Goal: Task Accomplishment & Management: Use online tool/utility

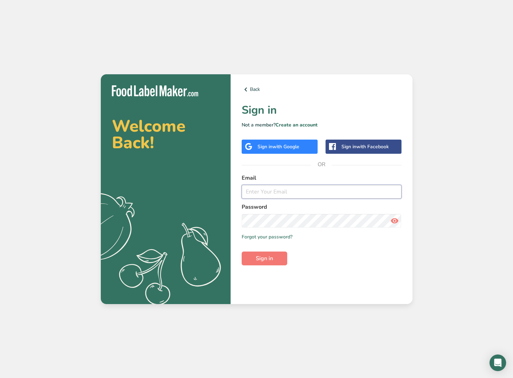
type input "[PERSON_NAME][EMAIL_ADDRESS][PERSON_NAME][DOMAIN_NAME]"
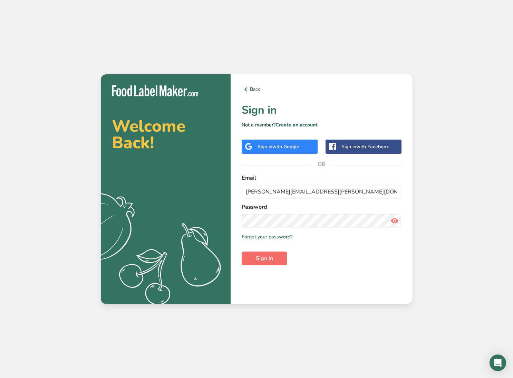
click at [259, 259] on span "Sign in" at bounding box center [264, 258] width 17 height 8
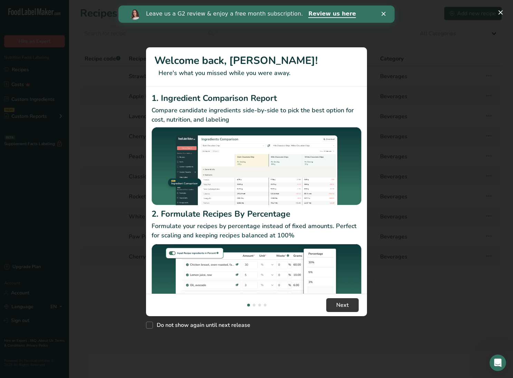
click at [384, 15] on icon "Close" at bounding box center [384, 14] width 4 height 4
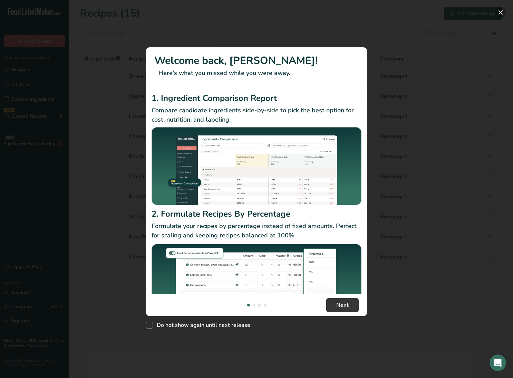
click at [499, 13] on button "New Features" at bounding box center [500, 12] width 11 height 11
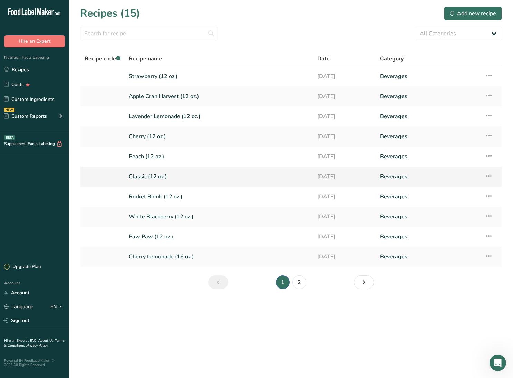
click at [252, 178] on link "Classic (12 oz.)" at bounding box center [219, 176] width 180 height 15
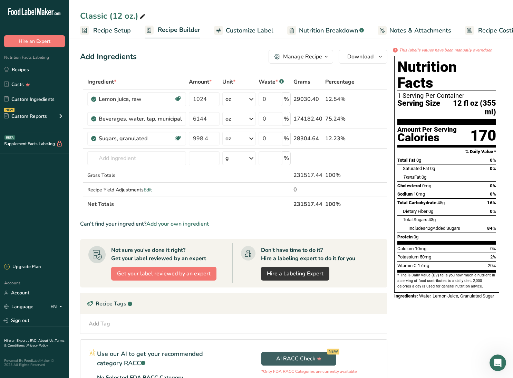
click at [337, 29] on span "Nutrition Breakdown" at bounding box center [328, 30] width 59 height 9
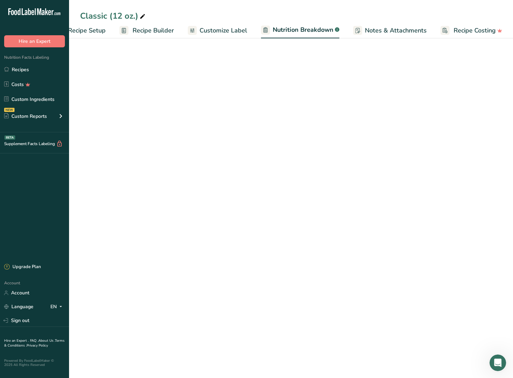
select select "Calories"
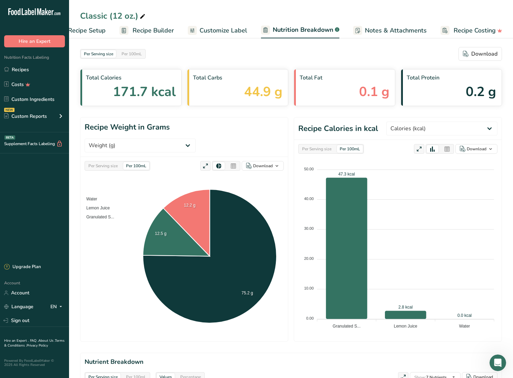
click at [237, 29] on span "Customize Label" at bounding box center [224, 30] width 48 height 9
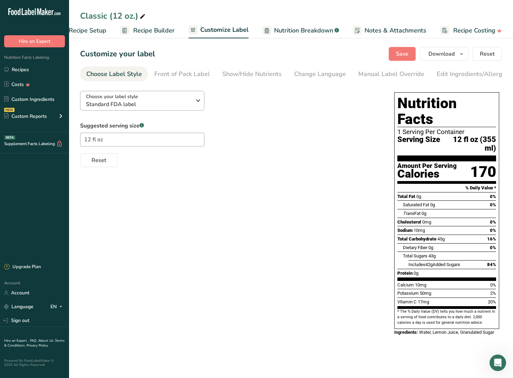
click at [201, 102] on icon "button" at bounding box center [198, 100] width 8 height 12
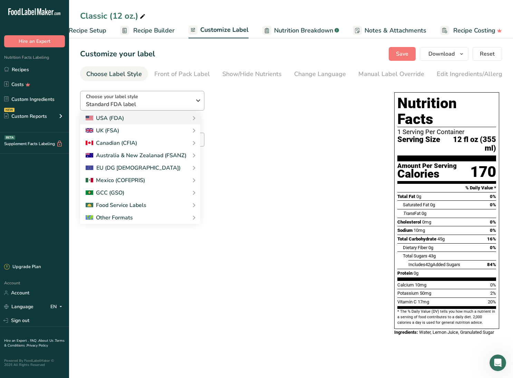
click at [198, 101] on icon "button" at bounding box center [198, 100] width 8 height 12
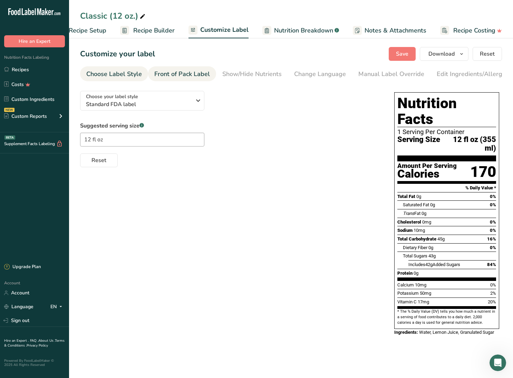
click at [193, 75] on div "Front of Pack Label" at bounding box center [182, 73] width 56 height 9
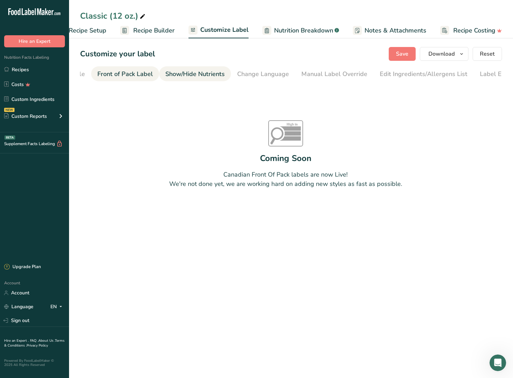
scroll to position [0, 67]
click at [238, 73] on div "Change Language" at bounding box center [253, 73] width 52 height 9
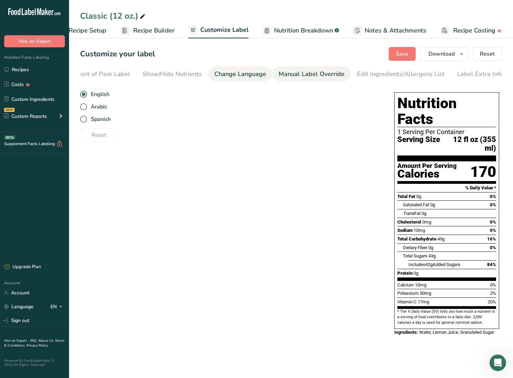
click at [293, 74] on div "Manual Label Override" at bounding box center [312, 73] width 66 height 9
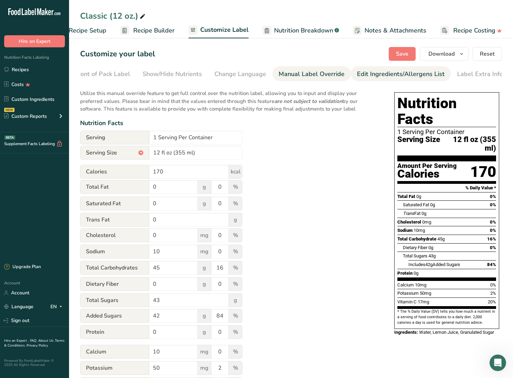
click at [368, 72] on div "Edit Ingredients/Allergens List" at bounding box center [401, 73] width 88 height 9
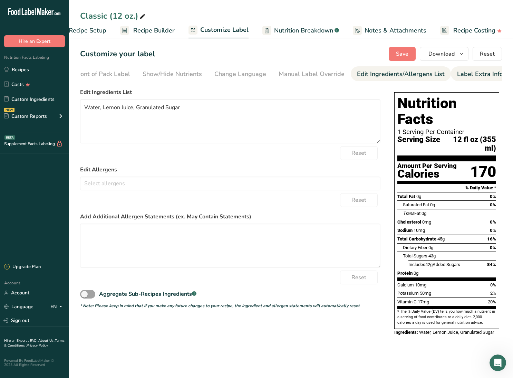
click at [474, 74] on div "Label Extra Info" at bounding box center [480, 73] width 46 height 9
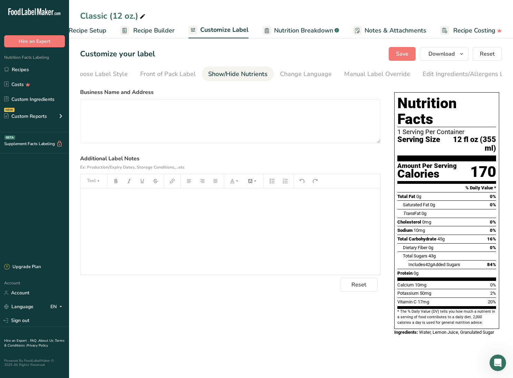
scroll to position [0, 0]
click at [119, 73] on div "Choose Label Style" at bounding box center [114, 73] width 56 height 9
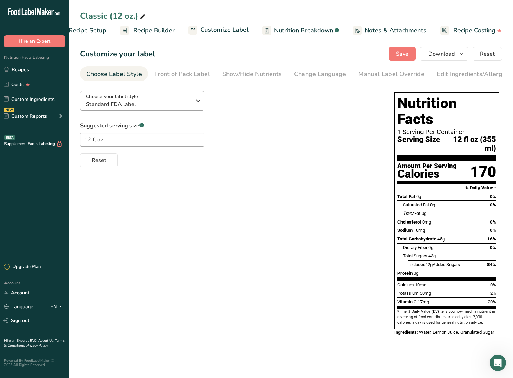
click at [200, 102] on icon "button" at bounding box center [198, 100] width 8 height 12
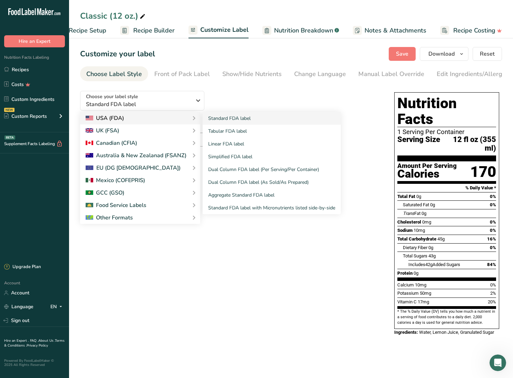
click at [190, 119] on icon at bounding box center [194, 118] width 8 height 12
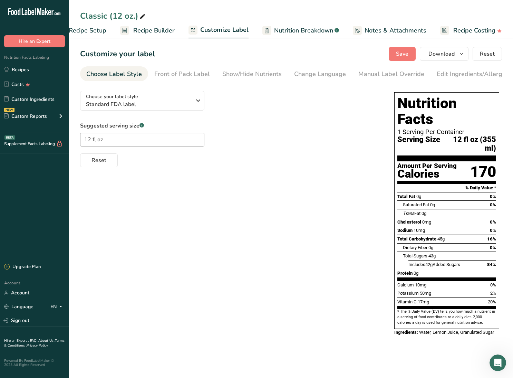
click at [190, 119] on div "Choose your label style Standard FDA label USA (FDA) Standard FDA label Tabular…" at bounding box center [230, 126] width 300 height 82
click at [200, 99] on icon "button" at bounding box center [198, 100] width 8 height 12
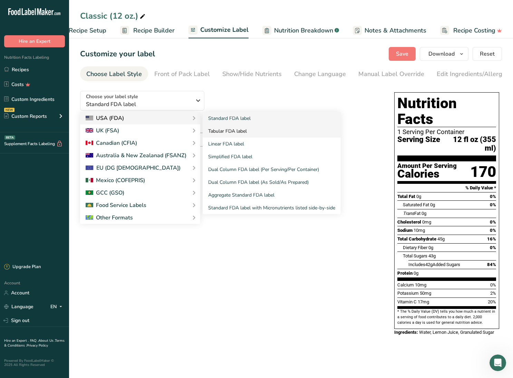
click at [229, 130] on link "Tabular FDA label" at bounding box center [272, 131] width 138 height 13
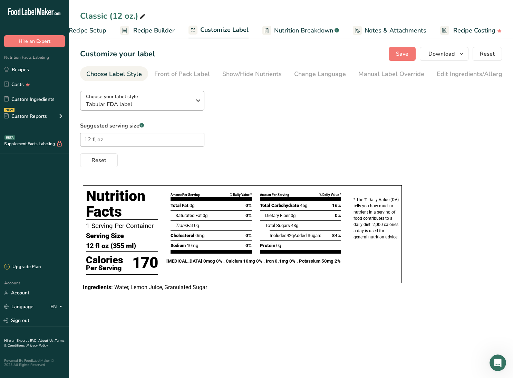
click at [196, 101] on icon "button" at bounding box center [198, 100] width 8 height 12
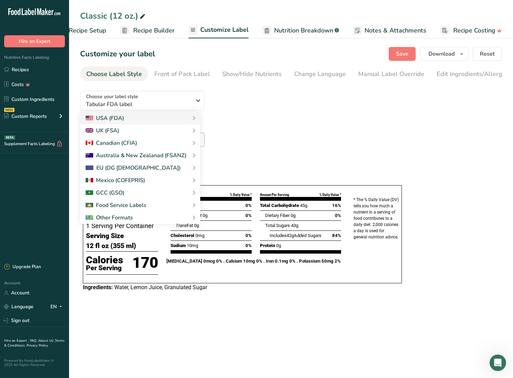
click at [317, 100] on div "Choose your label style Tabular FDA label USA (FDA) Standard FDA label Tabular …" at bounding box center [291, 126] width 422 height 82
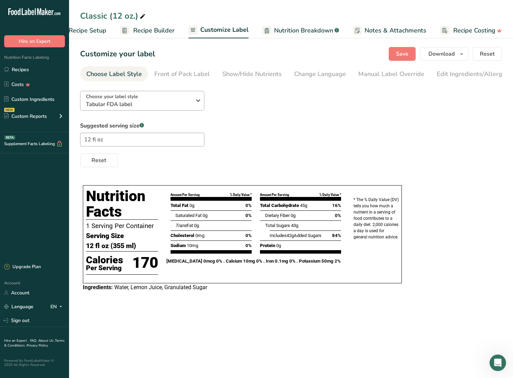
click at [199, 101] on icon "button" at bounding box center [198, 100] width 8 height 12
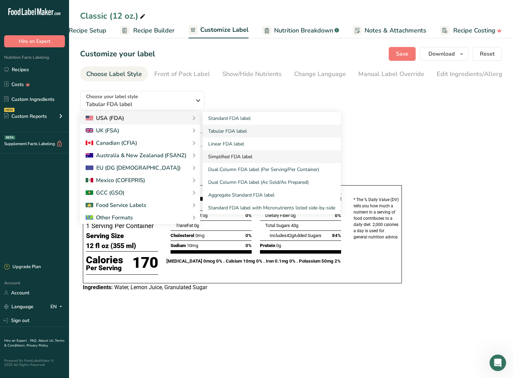
click at [231, 154] on link "Simplified FDA label" at bounding box center [272, 156] width 138 height 13
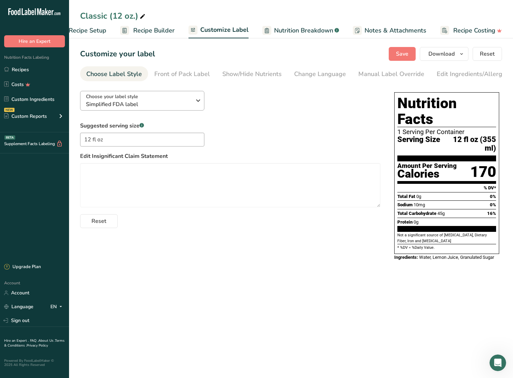
click at [200, 102] on icon "button" at bounding box center [198, 100] width 8 height 12
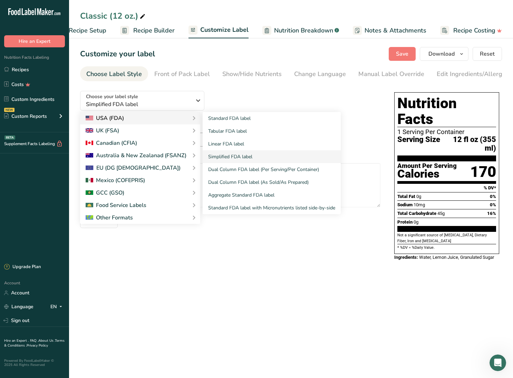
click at [195, 116] on div "Standard FDA label Tabular FDA label Linear FDA label Simplified FDA label Dual…" at bounding box center [267, 163] width 146 height 102
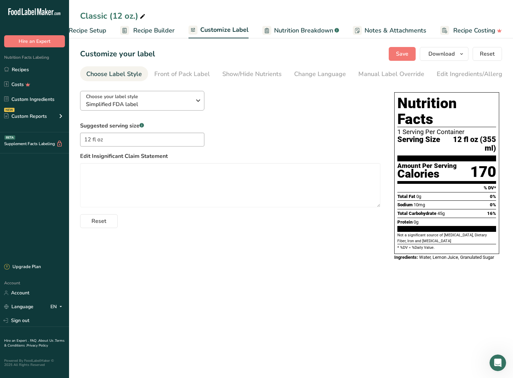
click at [196, 103] on icon "button" at bounding box center [198, 100] width 8 height 12
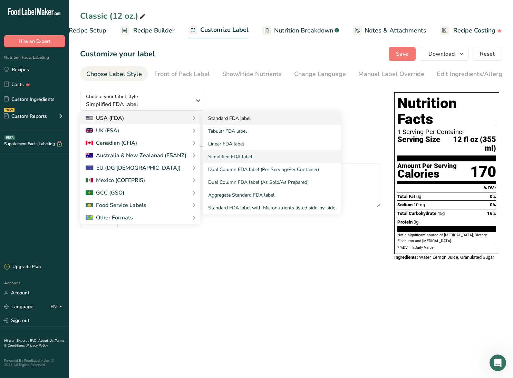
click at [225, 119] on link "Standard FDA label" at bounding box center [272, 118] width 138 height 13
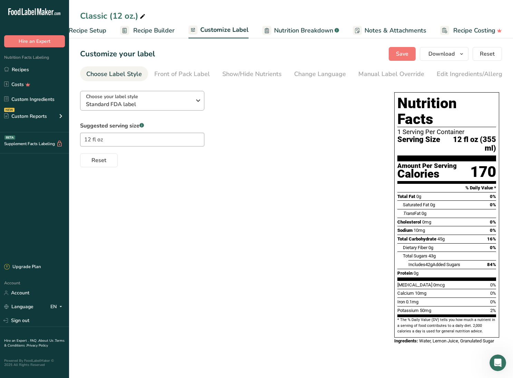
click at [199, 100] on icon "button" at bounding box center [198, 100] width 8 height 12
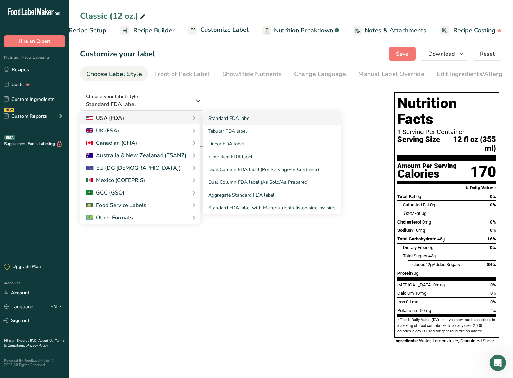
click at [192, 119] on icon at bounding box center [194, 118] width 8 height 12
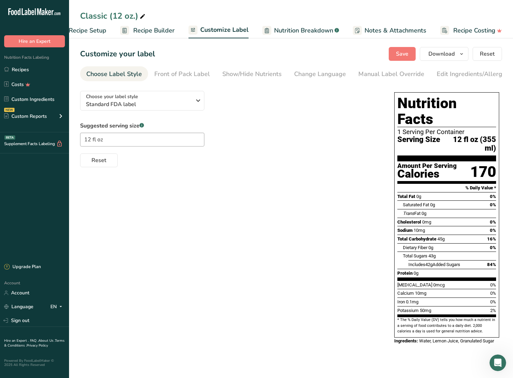
click at [192, 119] on div "Choose your label style Standard FDA label USA (FDA) Standard FDA label Tabular…" at bounding box center [230, 126] width 300 height 82
click at [196, 101] on icon "button" at bounding box center [198, 100] width 8 height 12
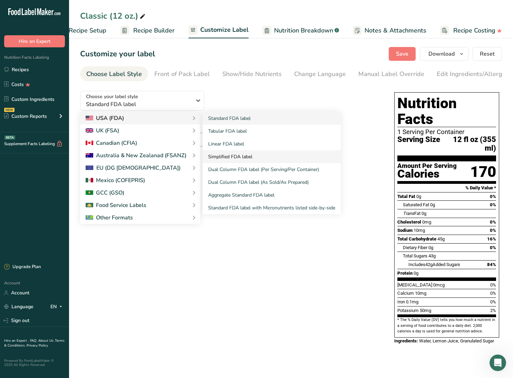
click at [226, 155] on link "Simplified FDA label" at bounding box center [272, 156] width 138 height 13
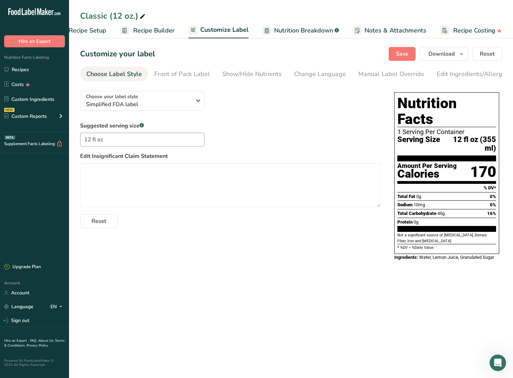
click at [97, 32] on span "Recipe Setup" at bounding box center [88, 30] width 38 height 9
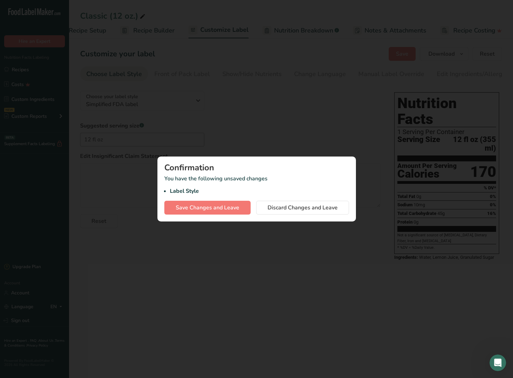
scroll to position [0, 2]
click at [293, 207] on span "Discard Changes and Leave" at bounding box center [303, 207] width 70 height 8
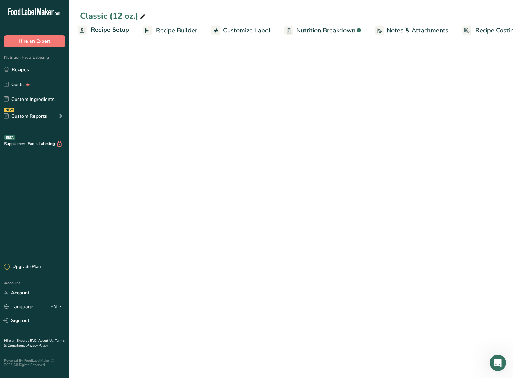
select select "22"
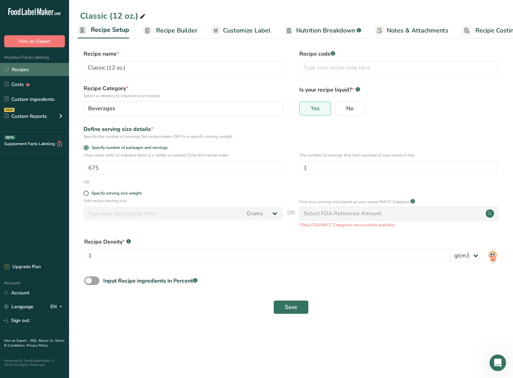
click at [17, 69] on link "Recipes" at bounding box center [34, 69] width 69 height 13
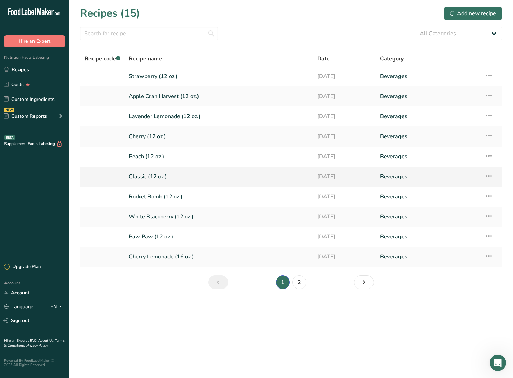
scroll to position [0, 0]
click at [169, 176] on link "Classic (12 oz.)" at bounding box center [219, 176] width 180 height 15
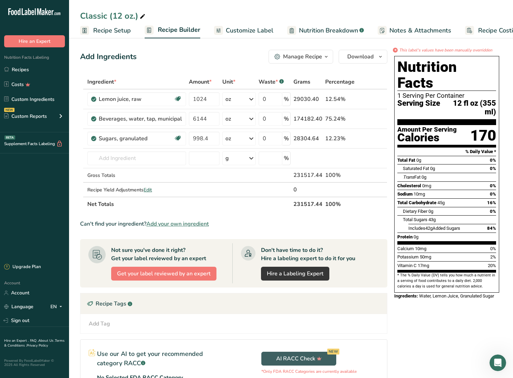
click at [260, 31] on span "Customize Label" at bounding box center [250, 30] width 48 height 9
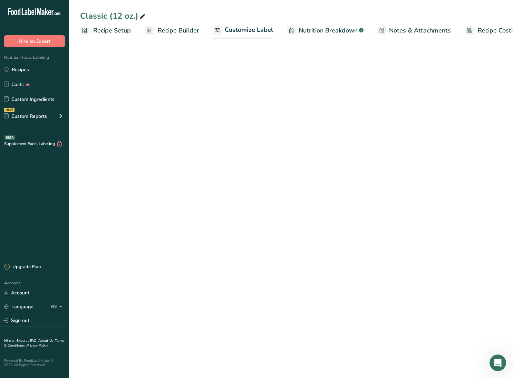
scroll to position [0, 25]
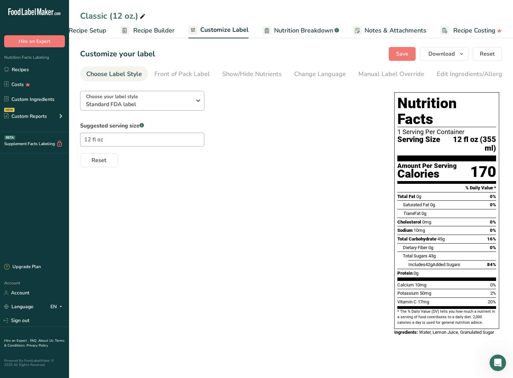
click at [199, 97] on icon "button" at bounding box center [198, 100] width 8 height 12
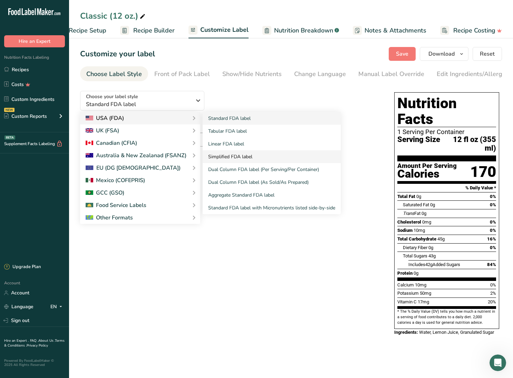
click at [220, 157] on link "Simplified FDA label" at bounding box center [272, 156] width 138 height 13
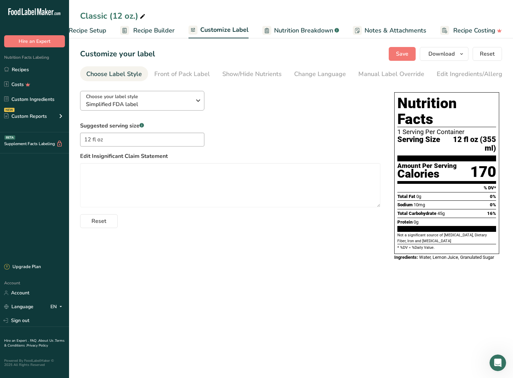
click at [197, 104] on icon "button" at bounding box center [198, 100] width 8 height 12
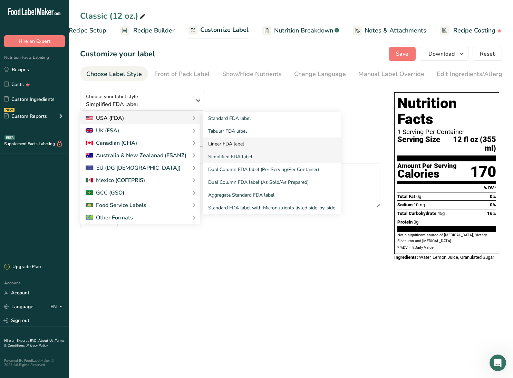
click at [223, 143] on link "Linear FDA label" at bounding box center [272, 143] width 138 height 13
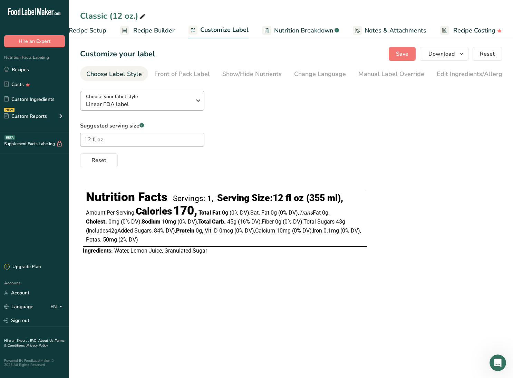
click at [197, 98] on icon "button" at bounding box center [198, 100] width 8 height 12
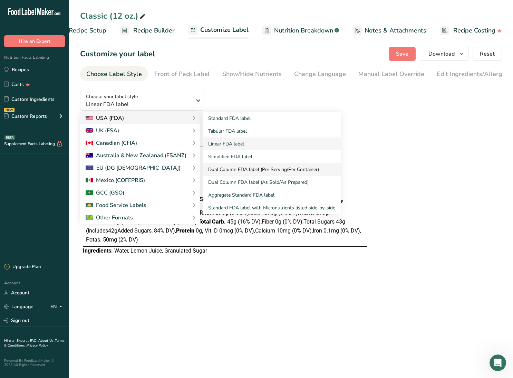
scroll to position [0, 0]
click at [232, 169] on link "Dual Column FDA label (Per Serving/Per Container)" at bounding box center [272, 169] width 138 height 13
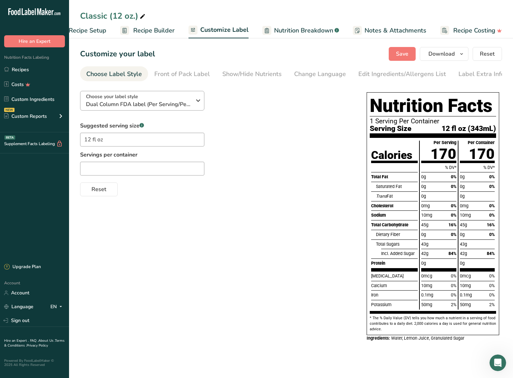
click at [198, 104] on icon "button" at bounding box center [198, 100] width 8 height 12
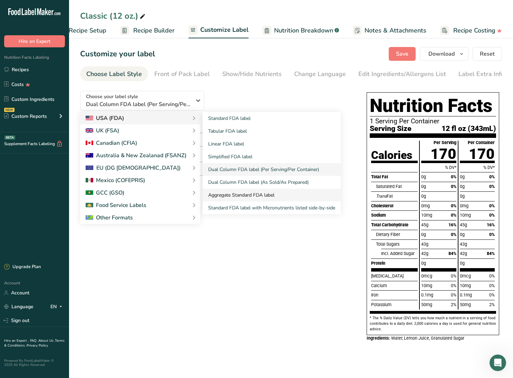
scroll to position [0, 0]
click at [236, 194] on link "Aggregate Standard FDA label" at bounding box center [272, 195] width 138 height 13
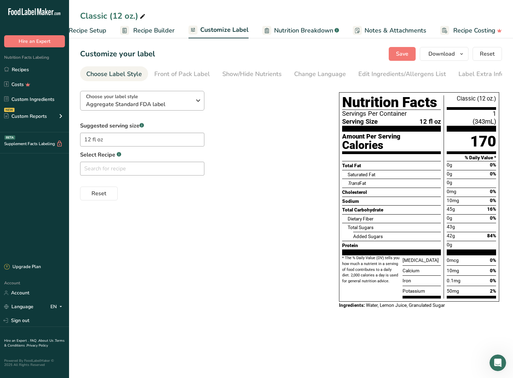
click at [199, 103] on icon "button" at bounding box center [198, 100] width 8 height 12
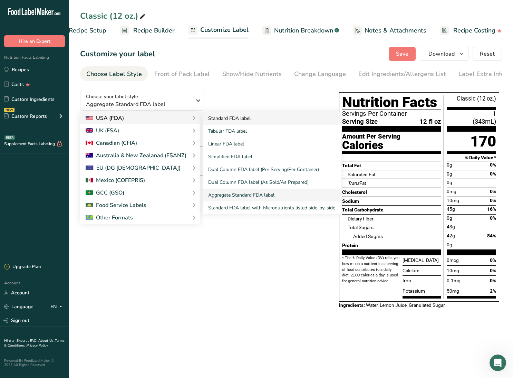
click at [222, 119] on link "Standard FDA label" at bounding box center [272, 118] width 138 height 13
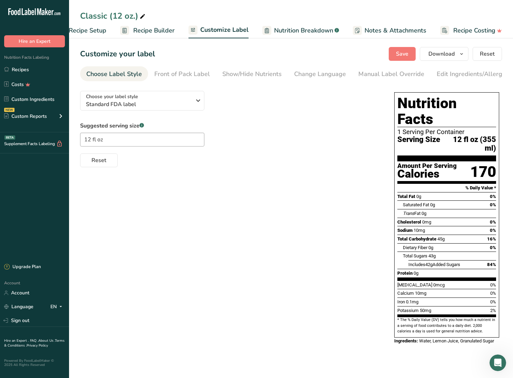
scroll to position [0, 0]
click at [200, 103] on icon "button" at bounding box center [198, 100] width 8 height 12
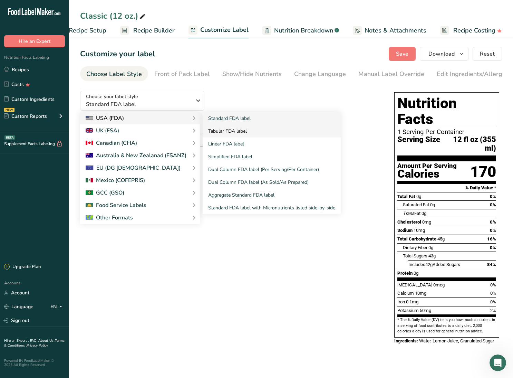
scroll to position [0, 0]
click at [230, 157] on link "Simplified FDA label" at bounding box center [272, 156] width 138 height 13
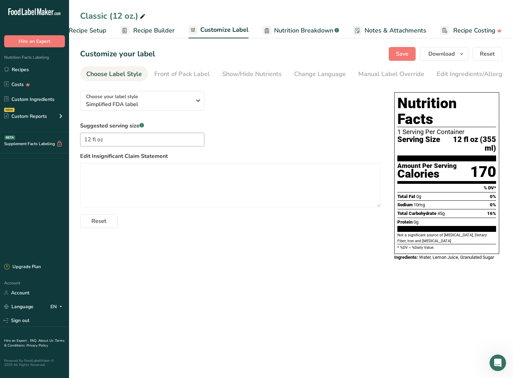
scroll to position [0, 0]
click at [197, 103] on icon "button" at bounding box center [198, 100] width 8 height 12
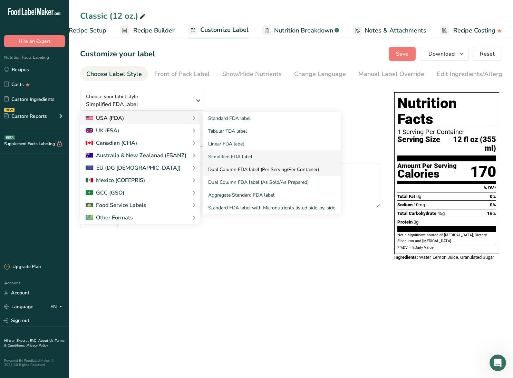
click at [242, 173] on link "Dual Column FDA label (Per Serving/Per Container)" at bounding box center [272, 169] width 138 height 13
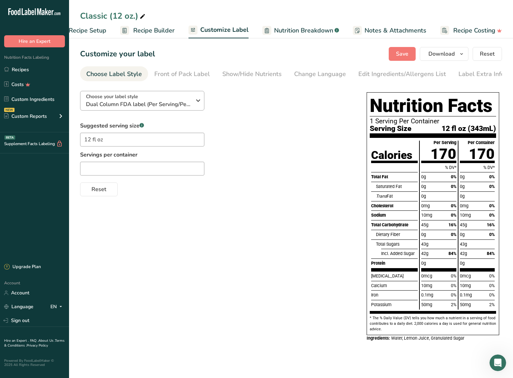
click at [197, 99] on icon "button" at bounding box center [198, 100] width 8 height 12
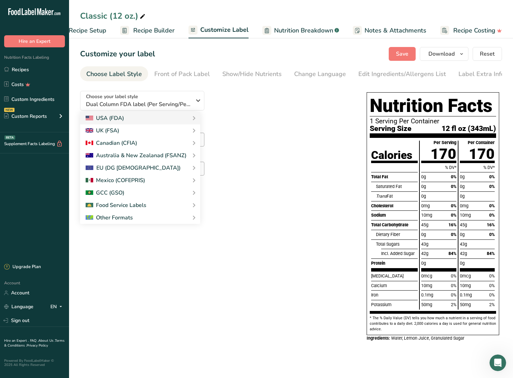
click at [238, 98] on div "Choose your label style Dual Column FDA label (Per Serving/Per Container) USA (…" at bounding box center [216, 140] width 273 height 111
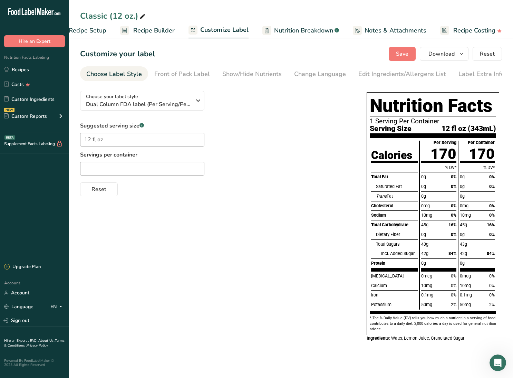
click at [155, 31] on span "Recipe Builder" at bounding box center [153, 30] width 41 height 9
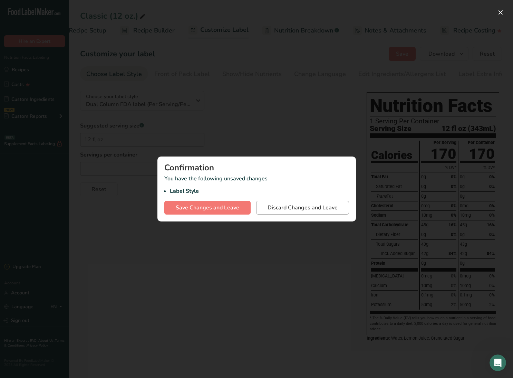
click at [311, 207] on span "Discard Changes and Leave" at bounding box center [303, 207] width 70 height 8
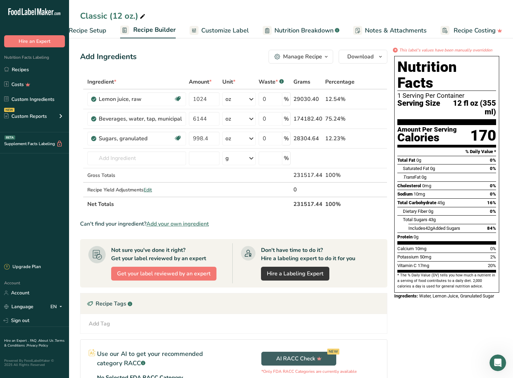
click at [194, 55] on div "Add Ingredients Manage Recipe Delete Recipe Duplicate Recipe Scale Recipe Save …" at bounding box center [233, 57] width 307 height 14
click at [24, 71] on link "Recipes" at bounding box center [34, 69] width 69 height 13
